Goal: Find specific page/section: Find specific page/section

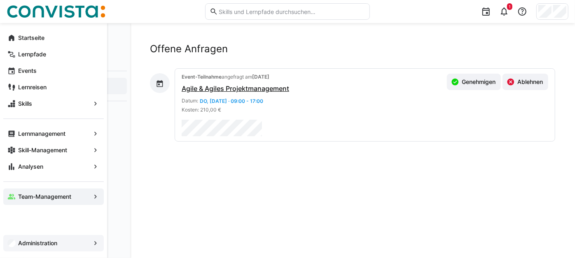
click at [0, 0] on app-navigation-label "Administration" at bounding box center [0, 0] width 0 height 0
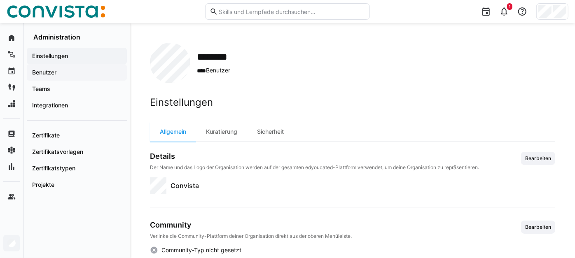
click at [70, 76] on span "Benutzer" at bounding box center [77, 72] width 92 height 8
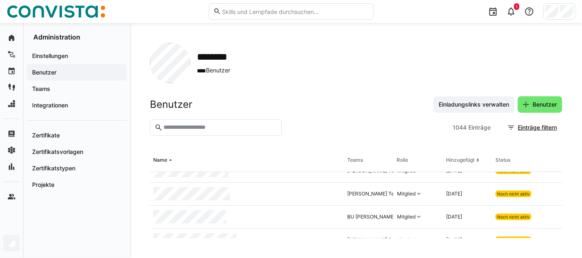
scroll to position [3617, 0]
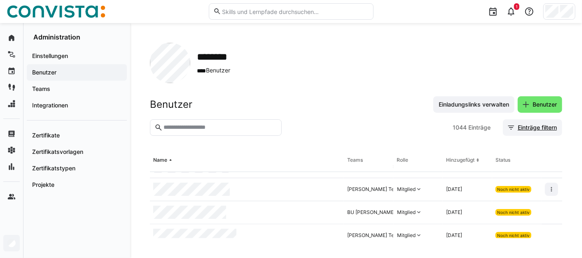
click at [521, 131] on span "Einträge filtern" at bounding box center [538, 128] width 42 height 8
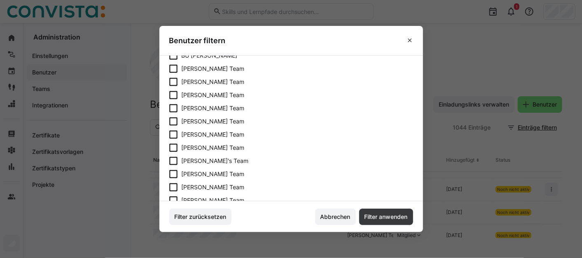
scroll to position [164, 0]
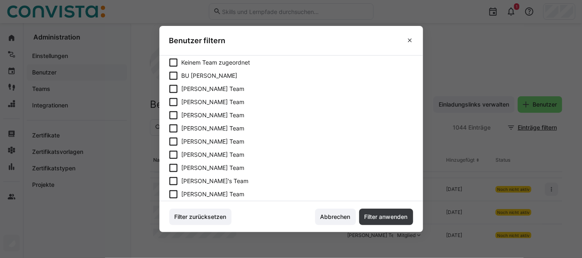
click at [191, 74] on span "BU [PERSON_NAME]" at bounding box center [210, 76] width 56 height 8
click at [379, 218] on span "Filter anwenden" at bounding box center [386, 217] width 46 height 8
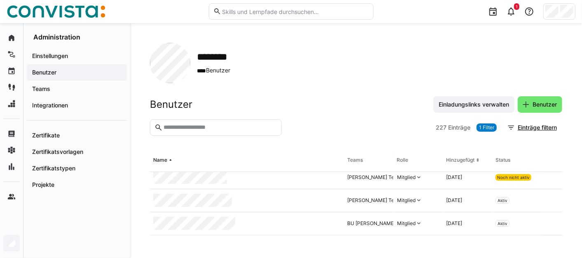
scroll to position [241, 0]
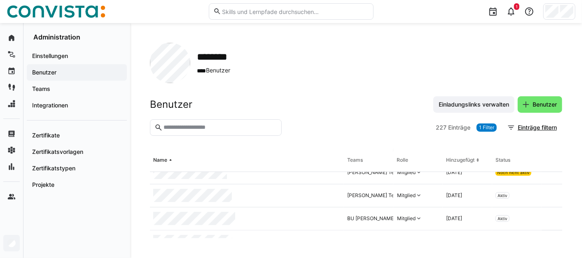
click at [347, 199] on div "[PERSON_NAME] Team, [PERSON_NAME] Team, BU [PERSON_NAME]" at bounding box center [427, 195] width 161 height 7
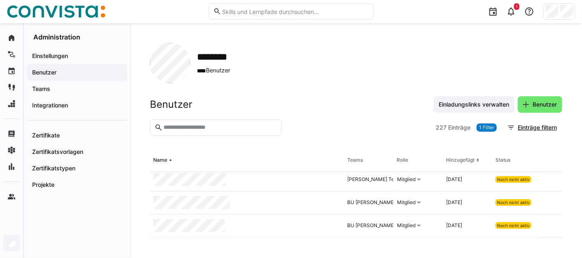
scroll to position [5171, 0]
